Goal: Task Accomplishment & Management: Manage account settings

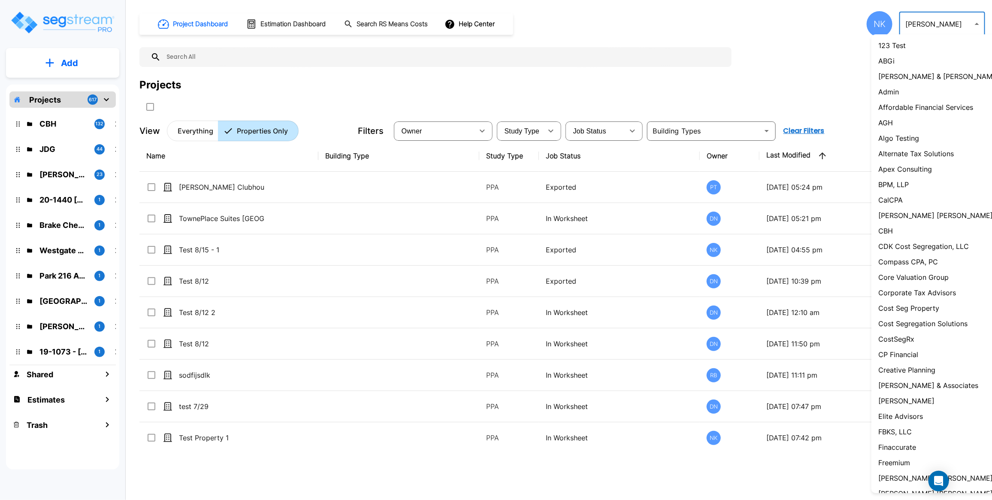
click at [944, 18] on body "× Your report is being generated. Be patient! × We're working on your Modificat…" at bounding box center [496, 250] width 992 height 500
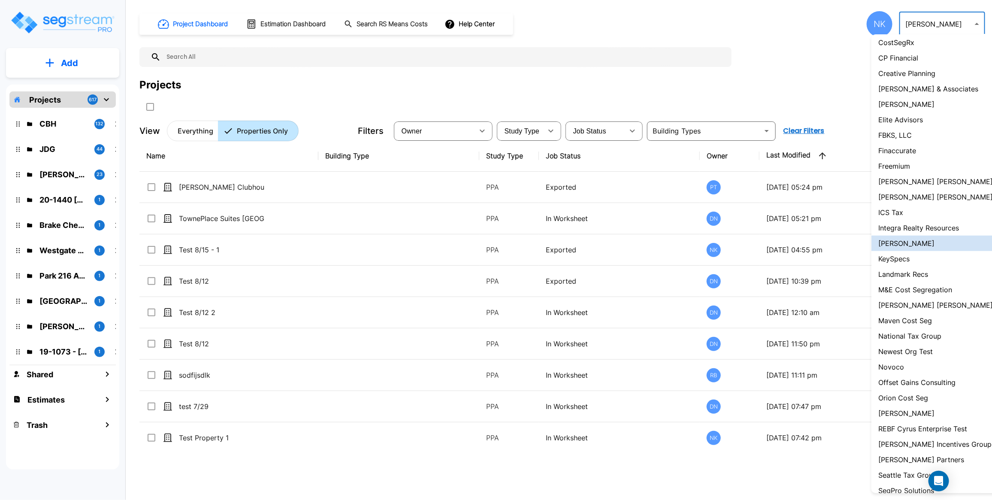
click at [919, 295] on p "M&E Cost Segregation" at bounding box center [915, 289] width 74 height 10
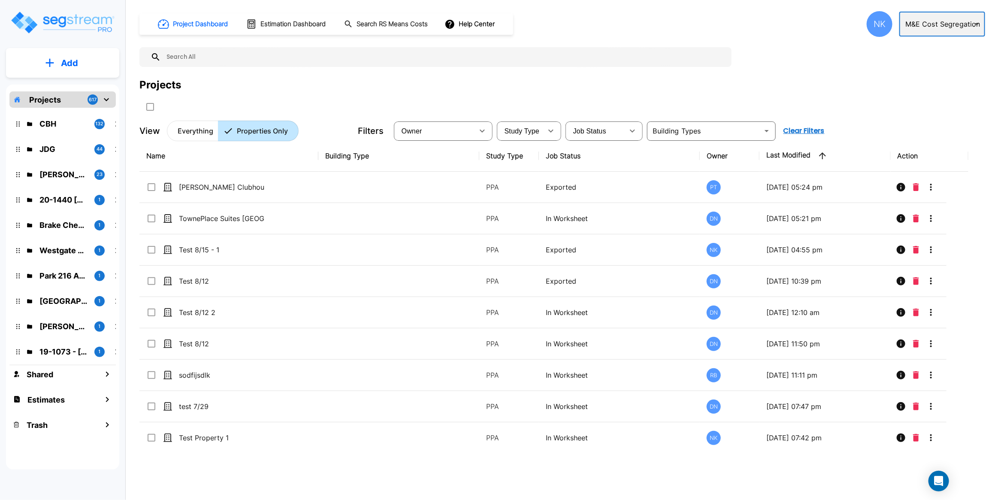
type input "131"
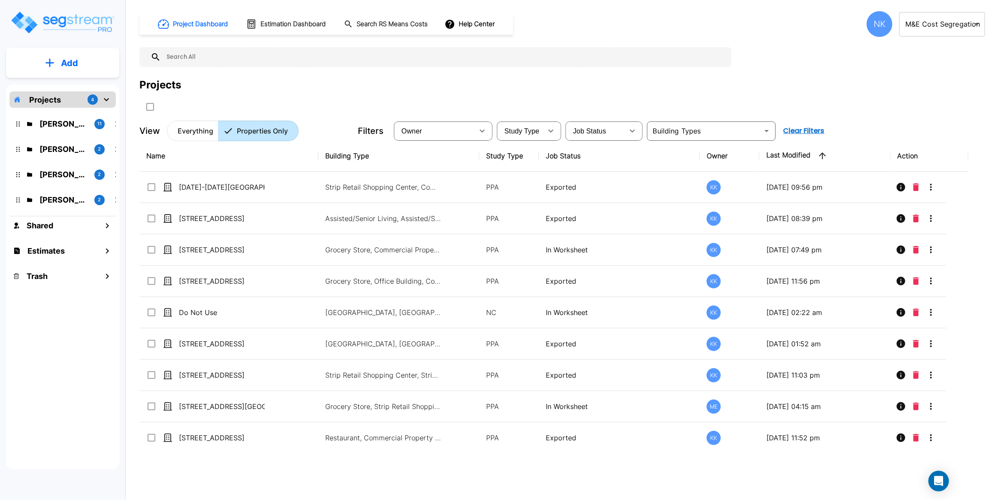
click at [878, 26] on div "NK" at bounding box center [879, 24] width 26 height 26
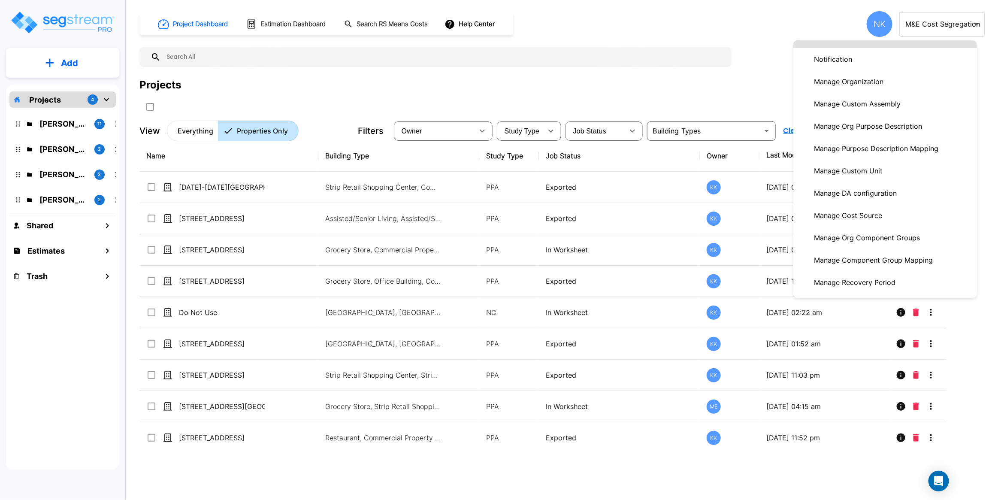
scroll to position [61, 0]
click at [874, 237] on p "Manage Org Component Groups" at bounding box center [866, 237] width 113 height 17
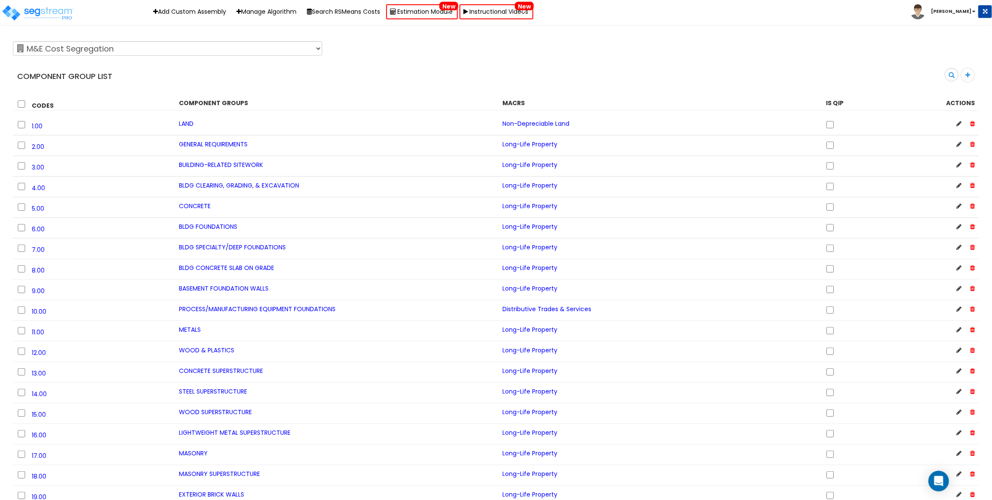
scroll to position [6817, 0]
